Goal: Check status: Check status

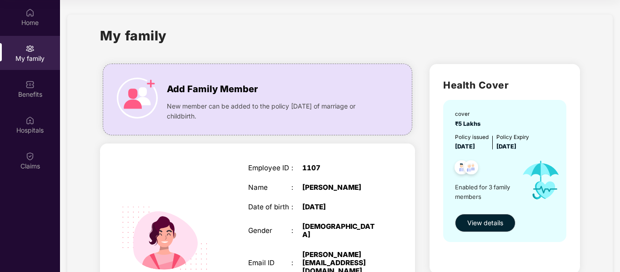
scroll to position [28, 0]
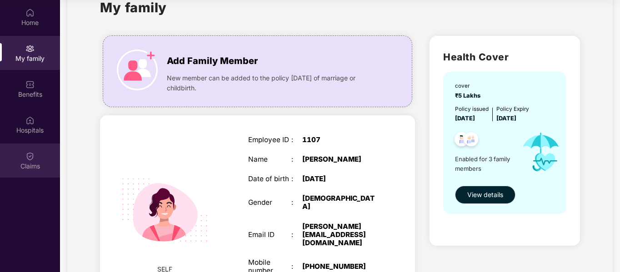
click at [36, 159] on div "Claims" at bounding box center [30, 161] width 60 height 34
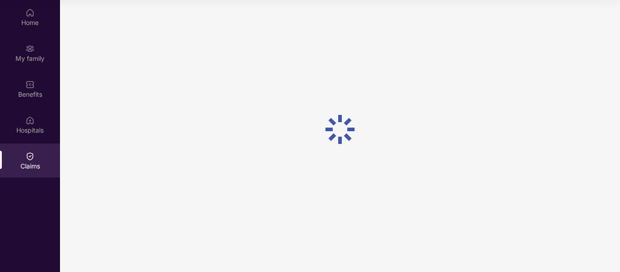
scroll to position [0, 0]
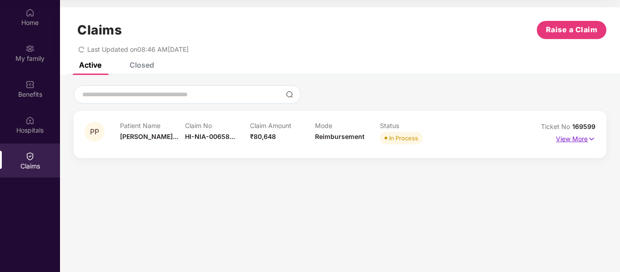
click at [582, 137] on p "View More" at bounding box center [576, 138] width 40 height 12
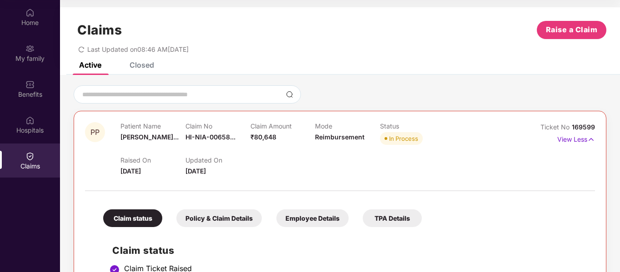
scroll to position [364, 0]
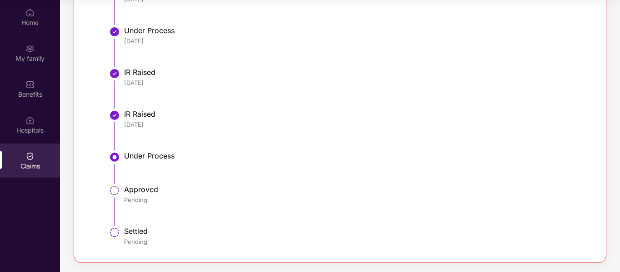
click at [29, 154] on img at bounding box center [29, 156] width 9 height 9
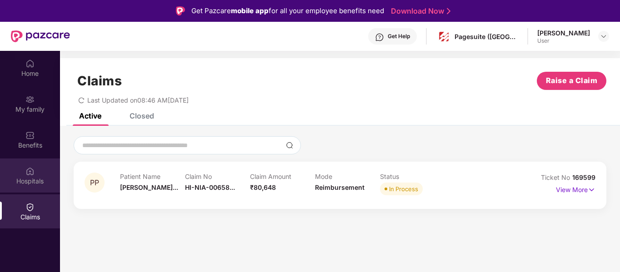
click at [43, 175] on div "Hospitals" at bounding box center [30, 176] width 60 height 34
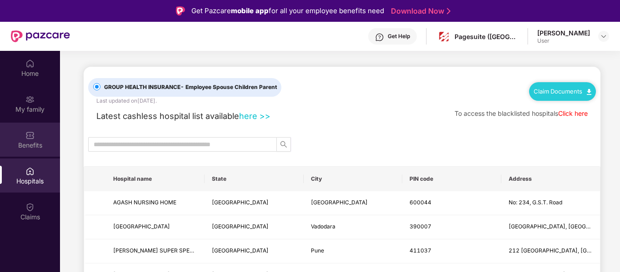
click at [39, 141] on div "Benefits" at bounding box center [30, 145] width 60 height 9
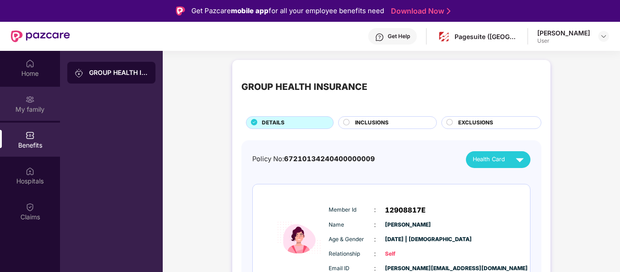
click at [38, 115] on div "My family" at bounding box center [30, 104] width 60 height 34
